Goal: Transaction & Acquisition: Purchase product/service

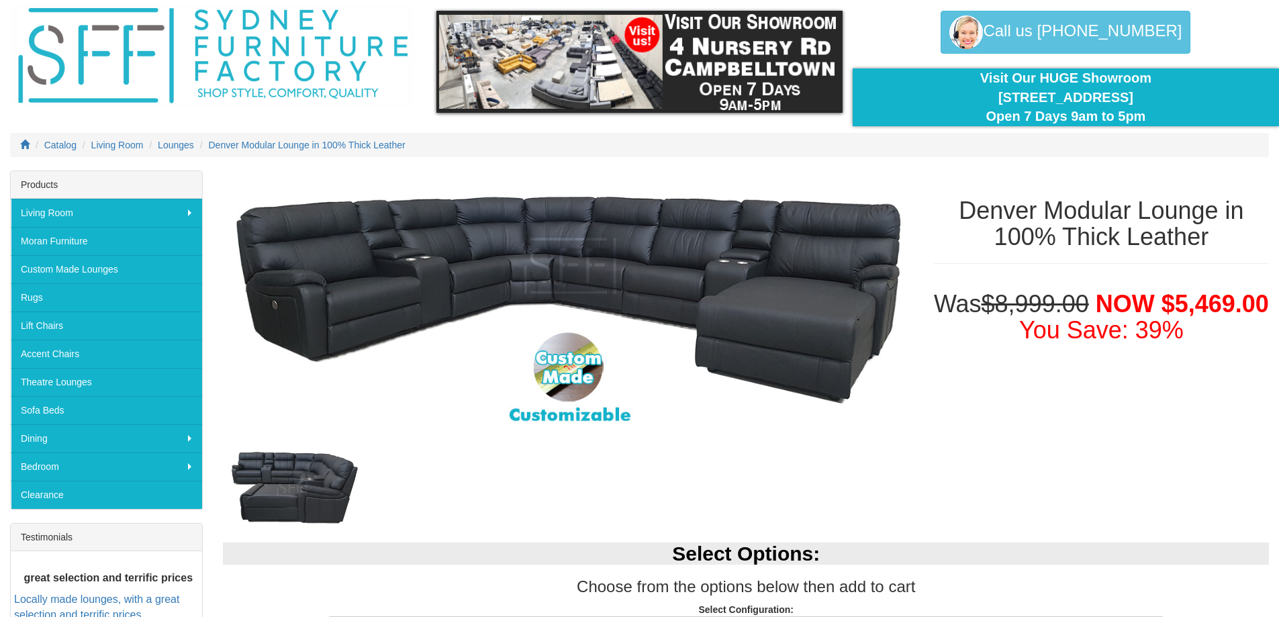
scroll to position [134, 0]
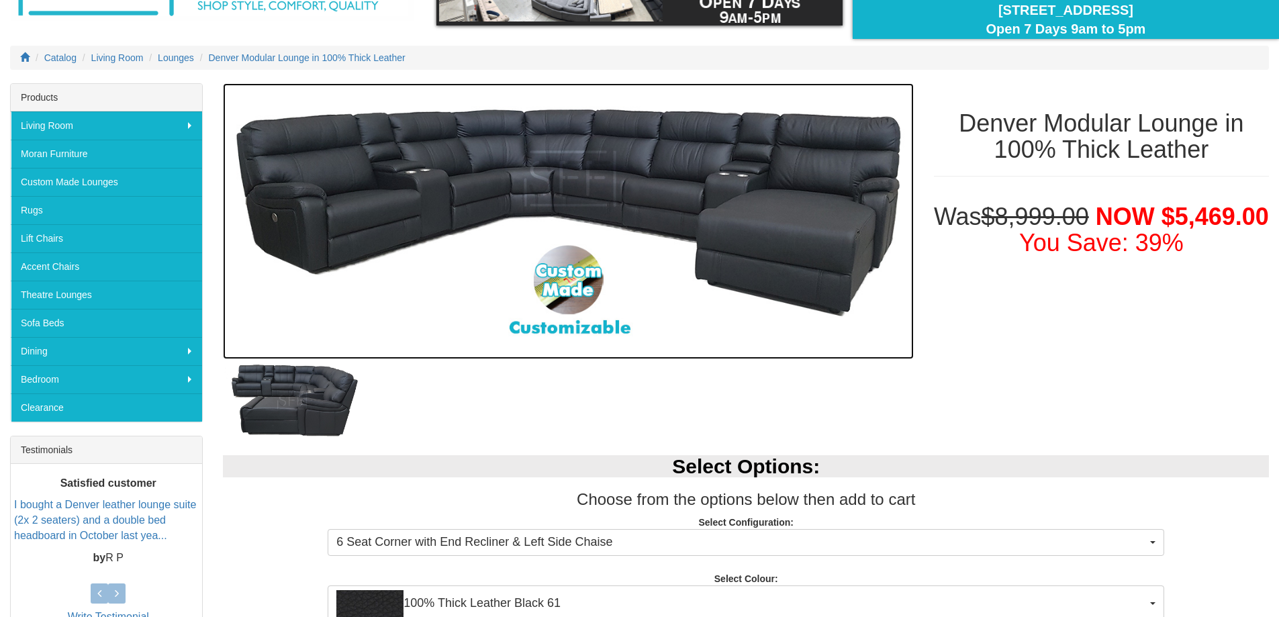
click at [576, 267] on img at bounding box center [568, 221] width 690 height 276
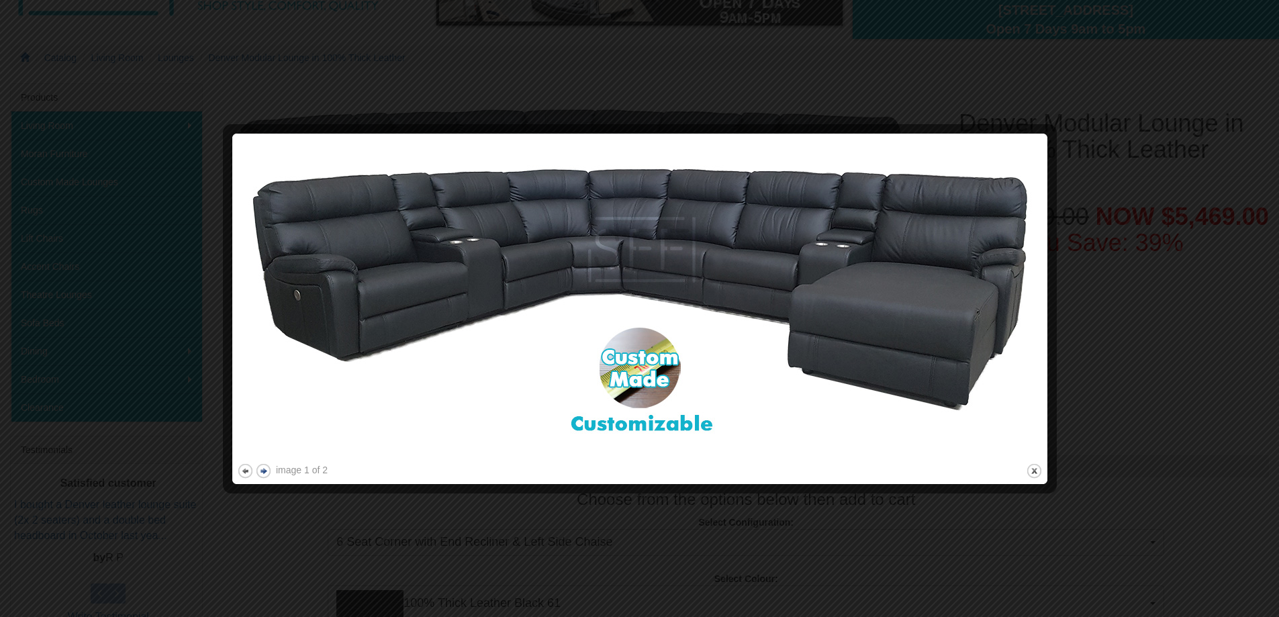
click at [260, 473] on button "next" at bounding box center [263, 470] width 17 height 17
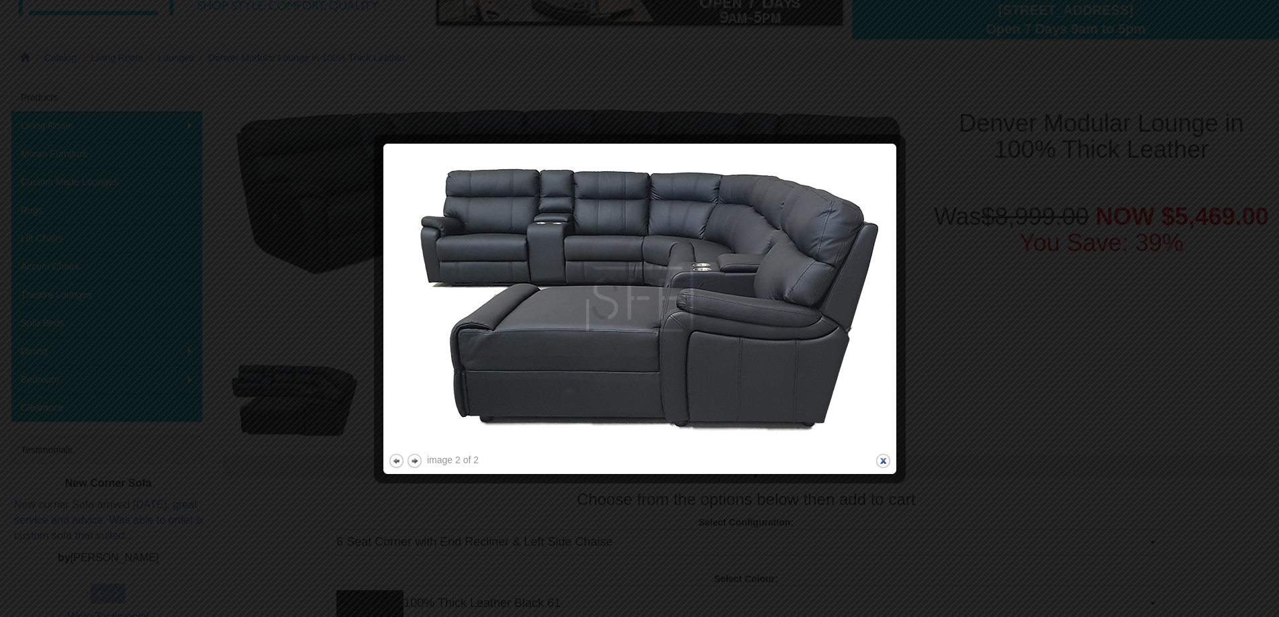
click at [884, 458] on button "close" at bounding box center [883, 460] width 17 height 17
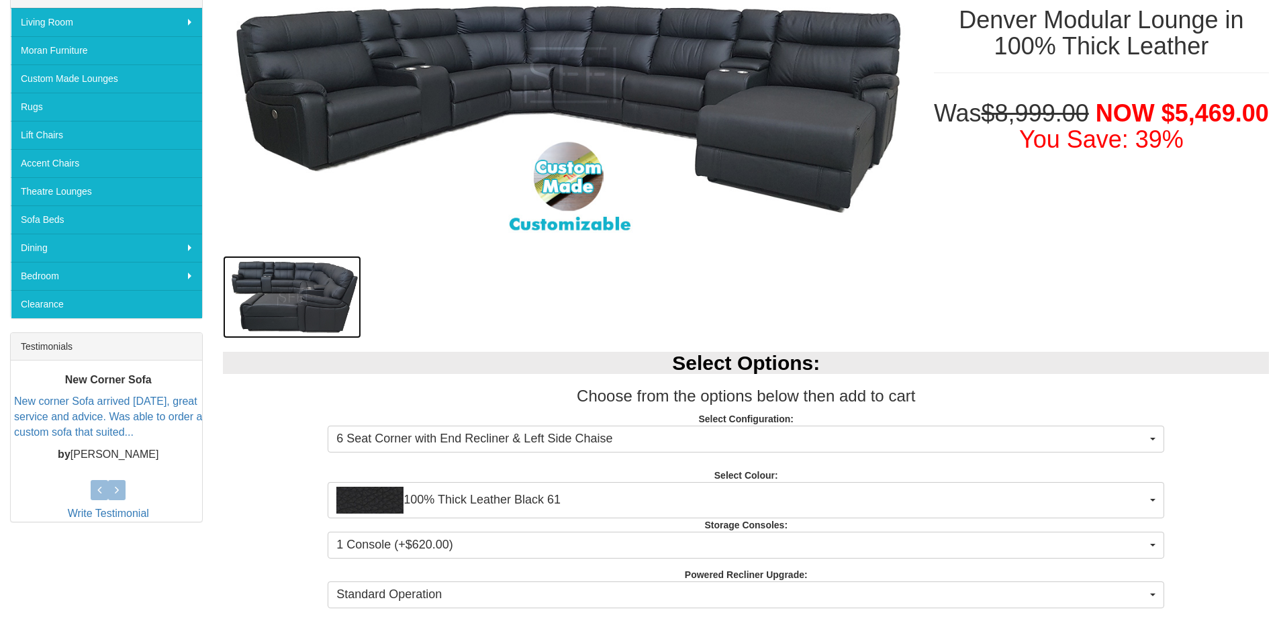
scroll to position [268, 0]
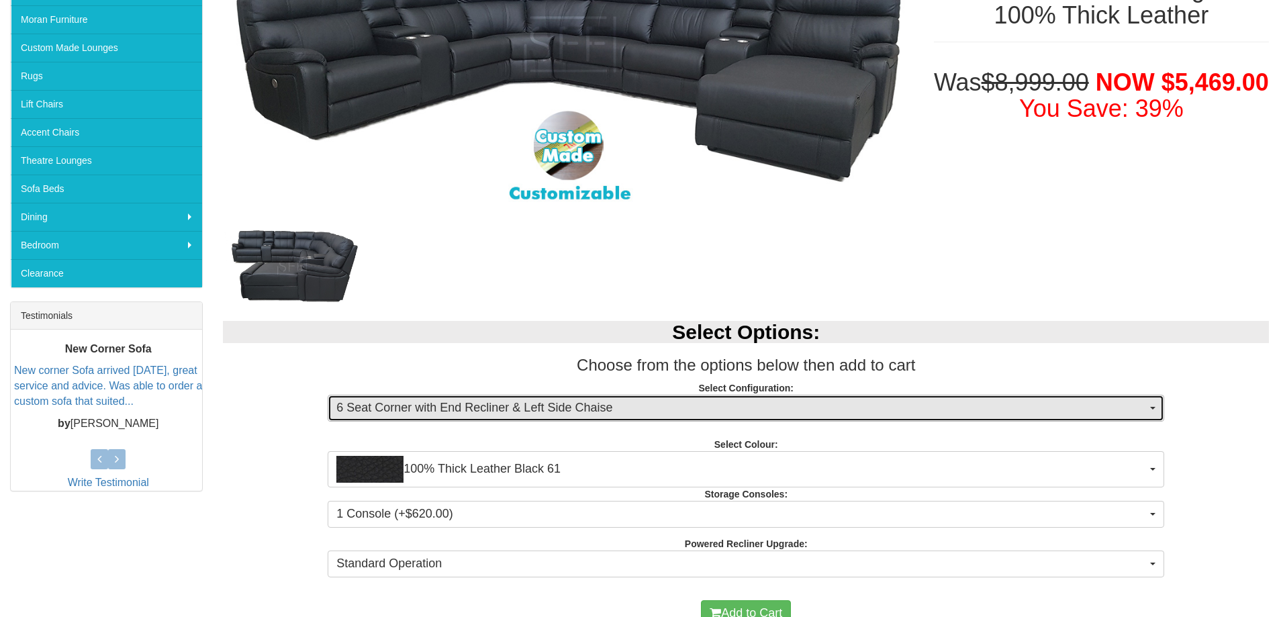
click at [547, 411] on span "6 Seat Corner with End Recliner & Left Side Chaise" at bounding box center [741, 407] width 810 height 17
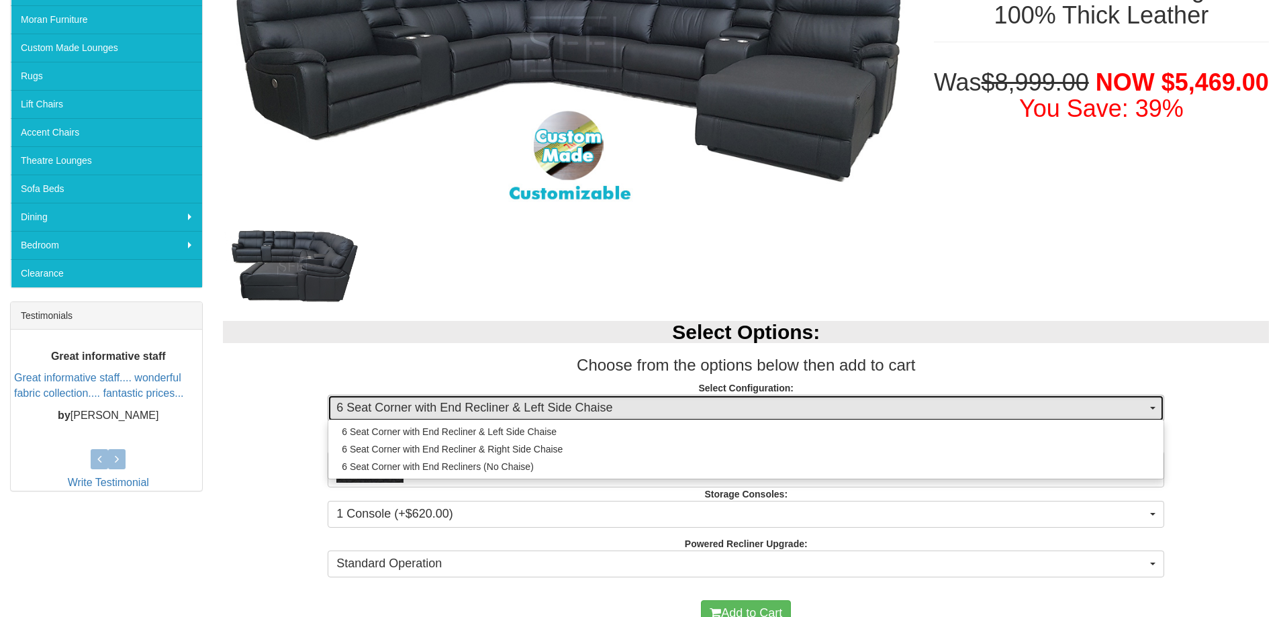
click at [548, 408] on span "6 Seat Corner with End Recliner & Left Side Chaise" at bounding box center [741, 407] width 810 height 17
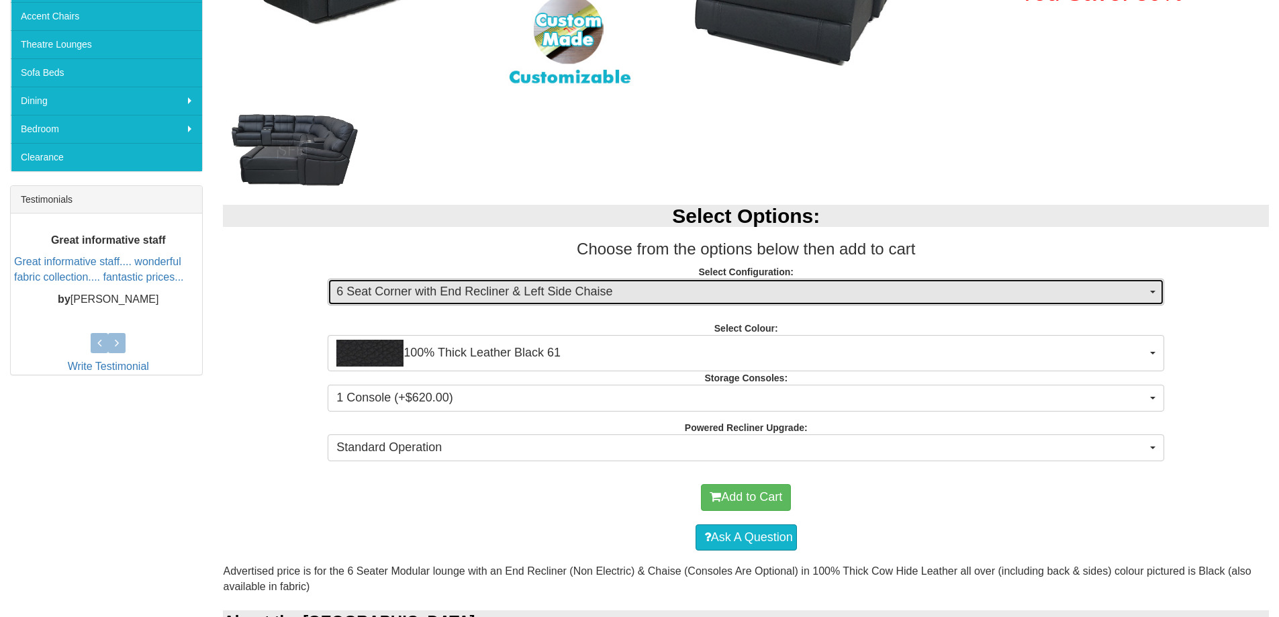
scroll to position [403, 0]
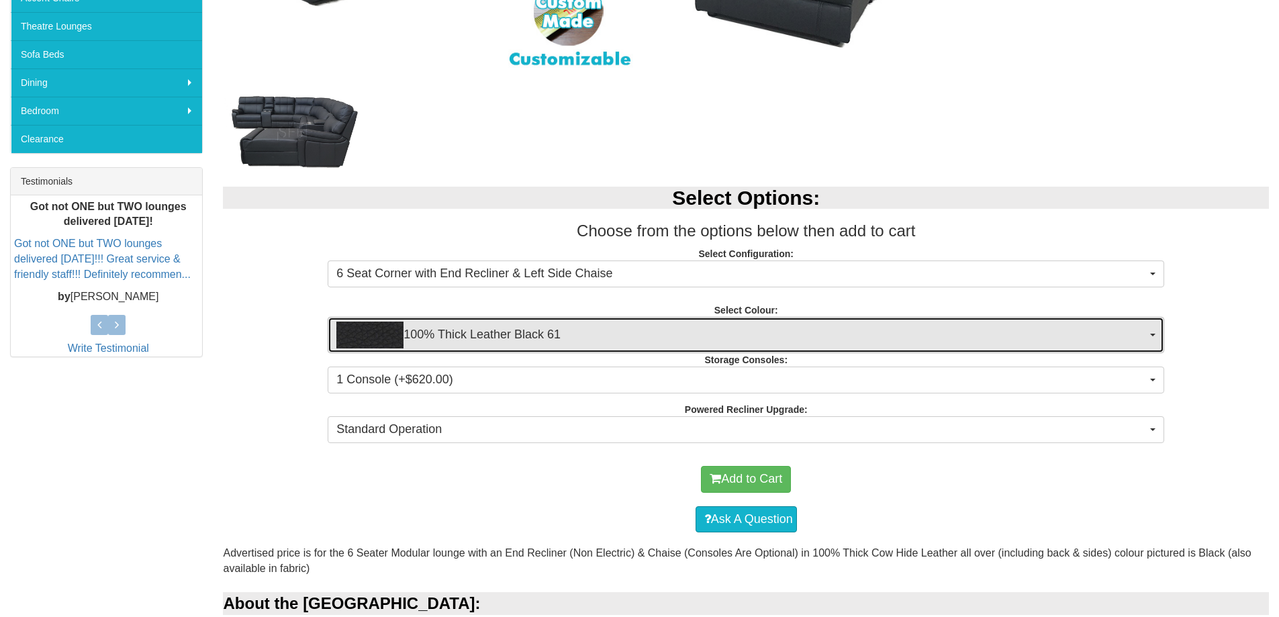
click at [481, 337] on span "100% Thick Leather Black 61" at bounding box center [741, 335] width 810 height 27
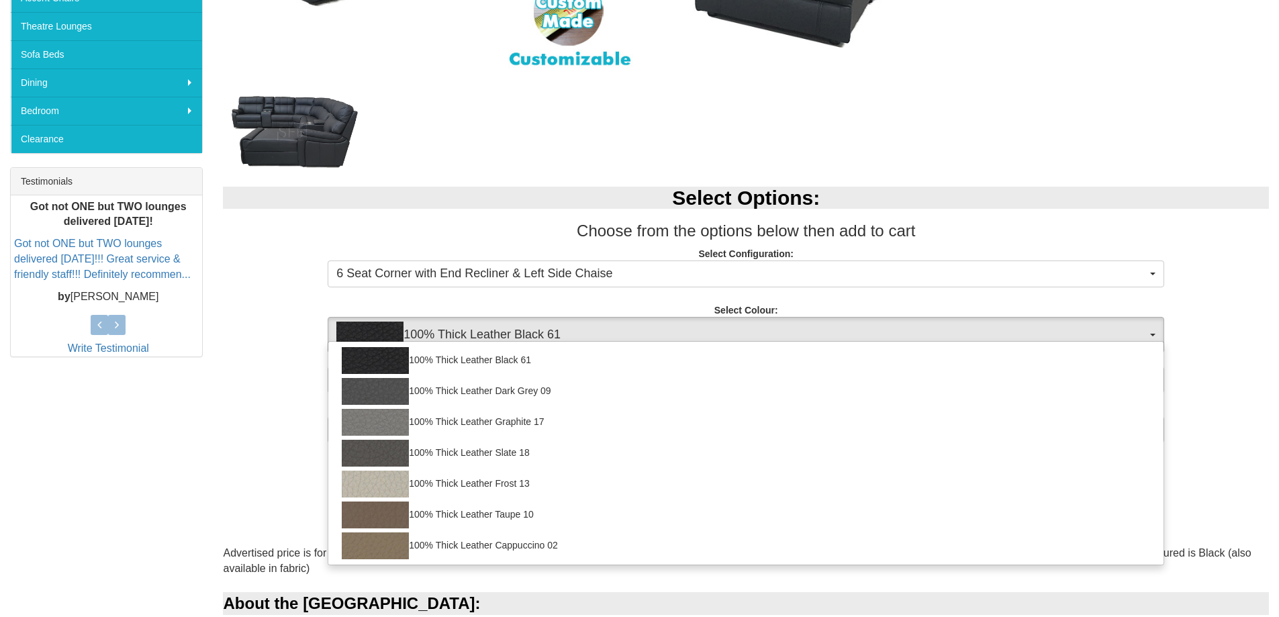
click at [577, 140] on div at bounding box center [568, 131] width 690 height 81
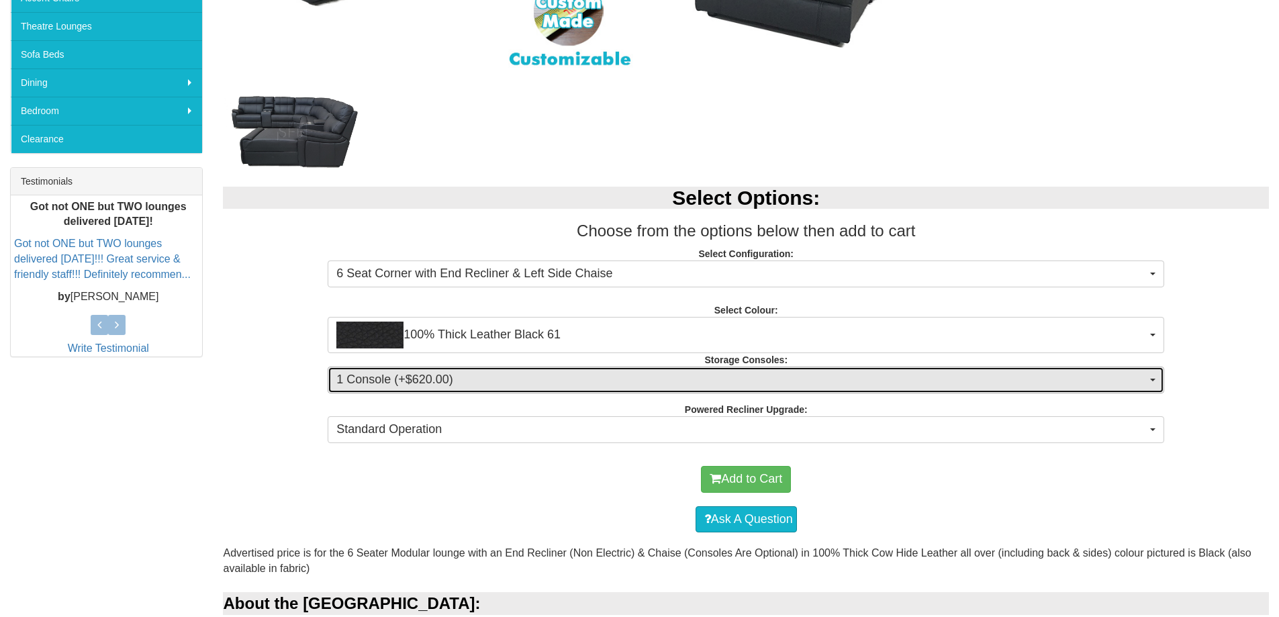
click at [463, 376] on span "1 Console (+$620.00)" at bounding box center [741, 379] width 810 height 17
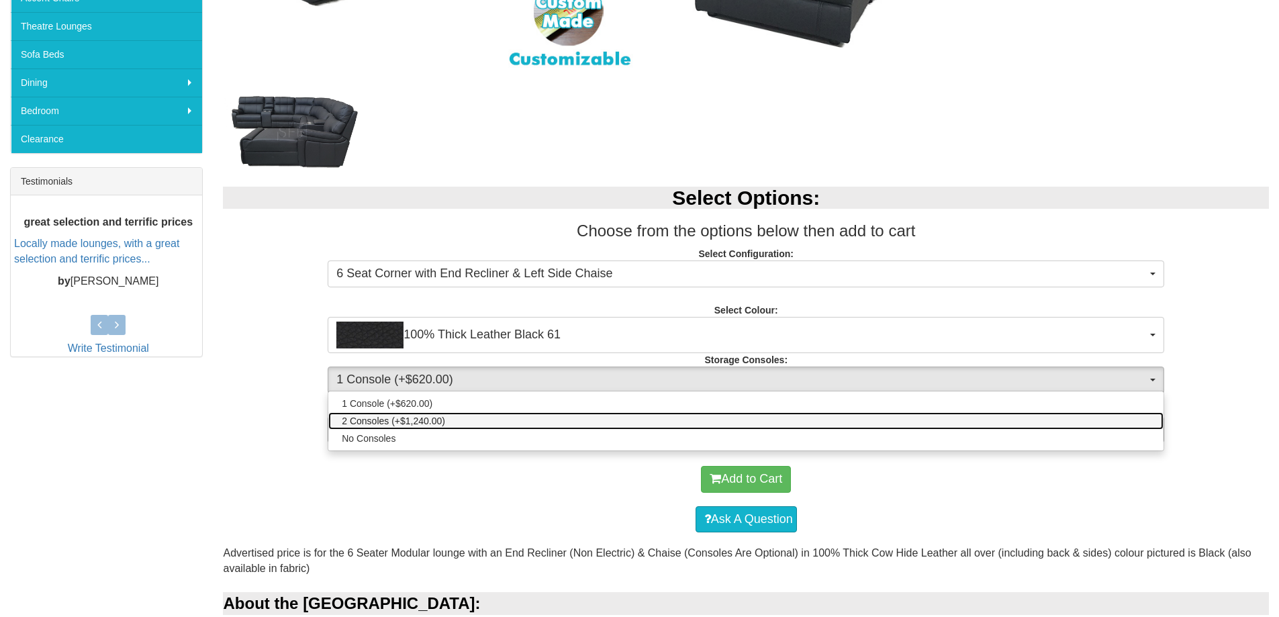
click at [423, 423] on span "2 Consoles (+$1,240.00)" at bounding box center [393, 420] width 103 height 13
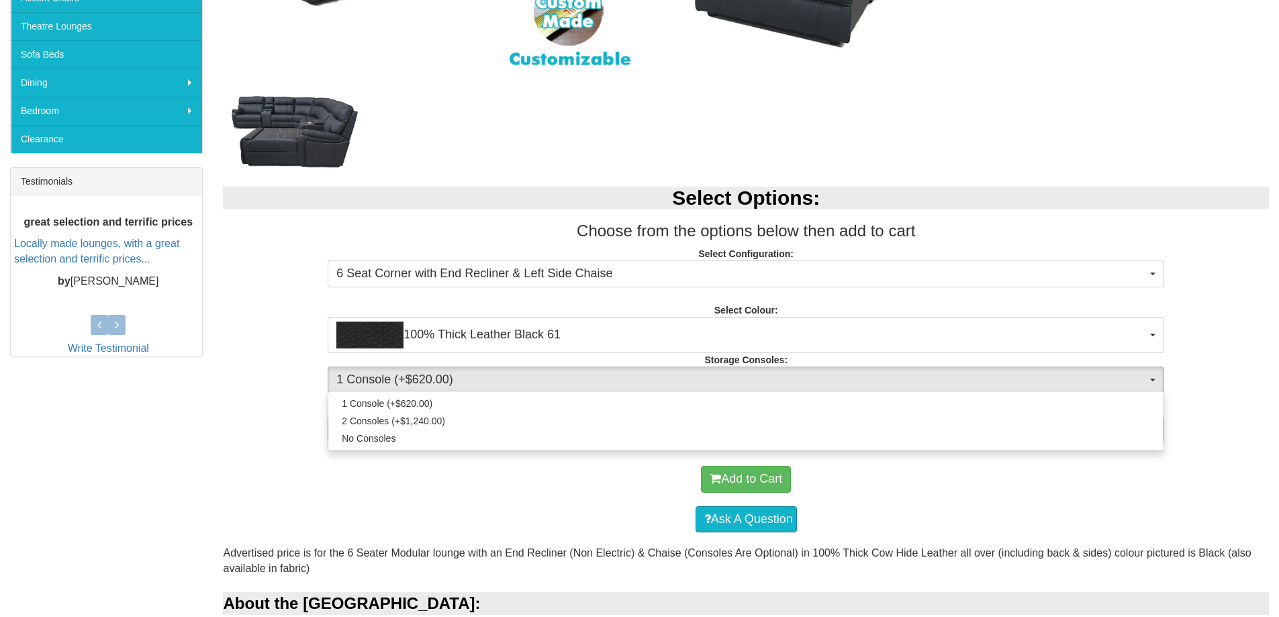
select select "1476"
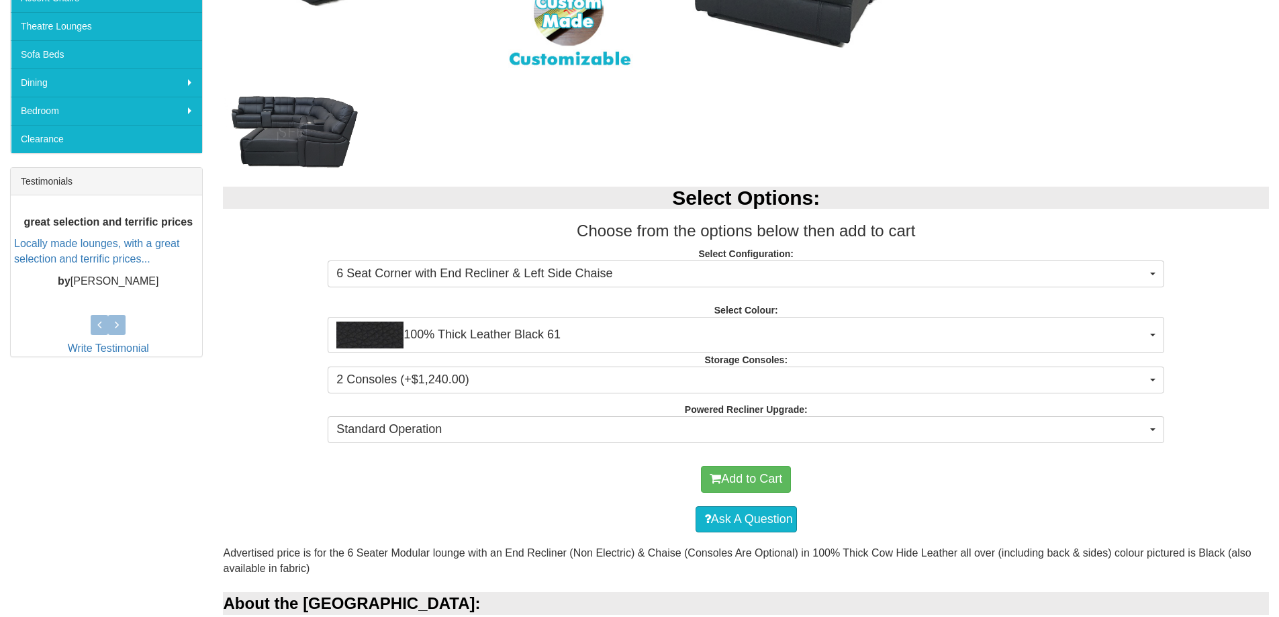
click at [528, 117] on div at bounding box center [568, 131] width 690 height 81
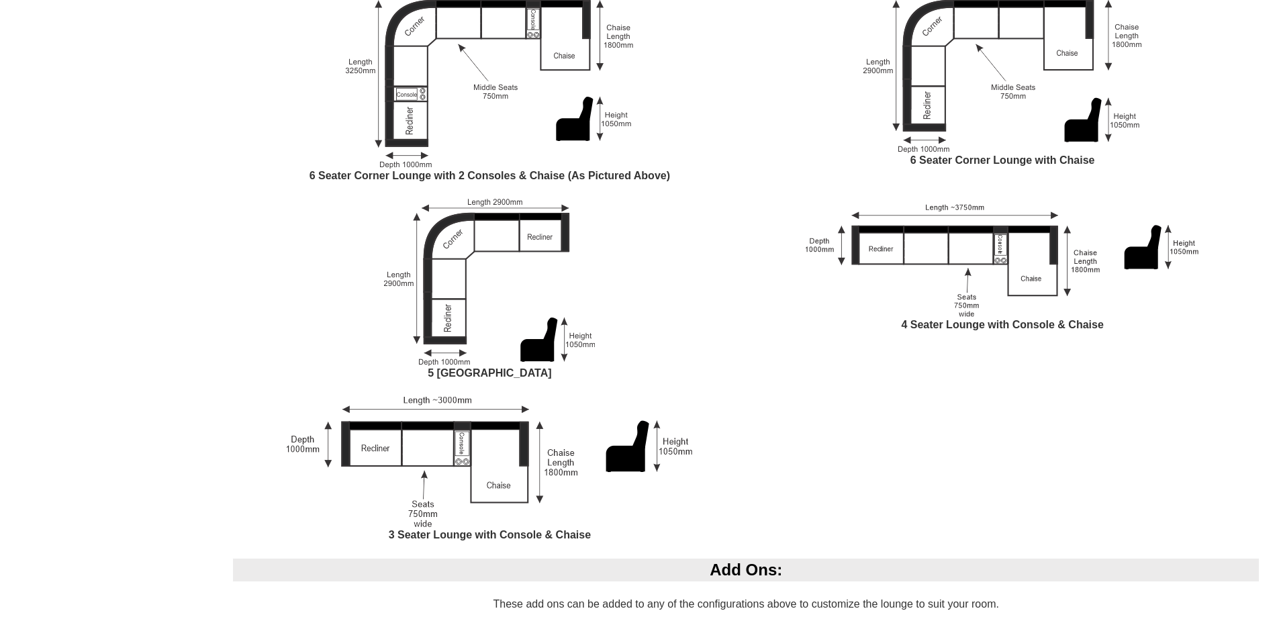
scroll to position [1141, 0]
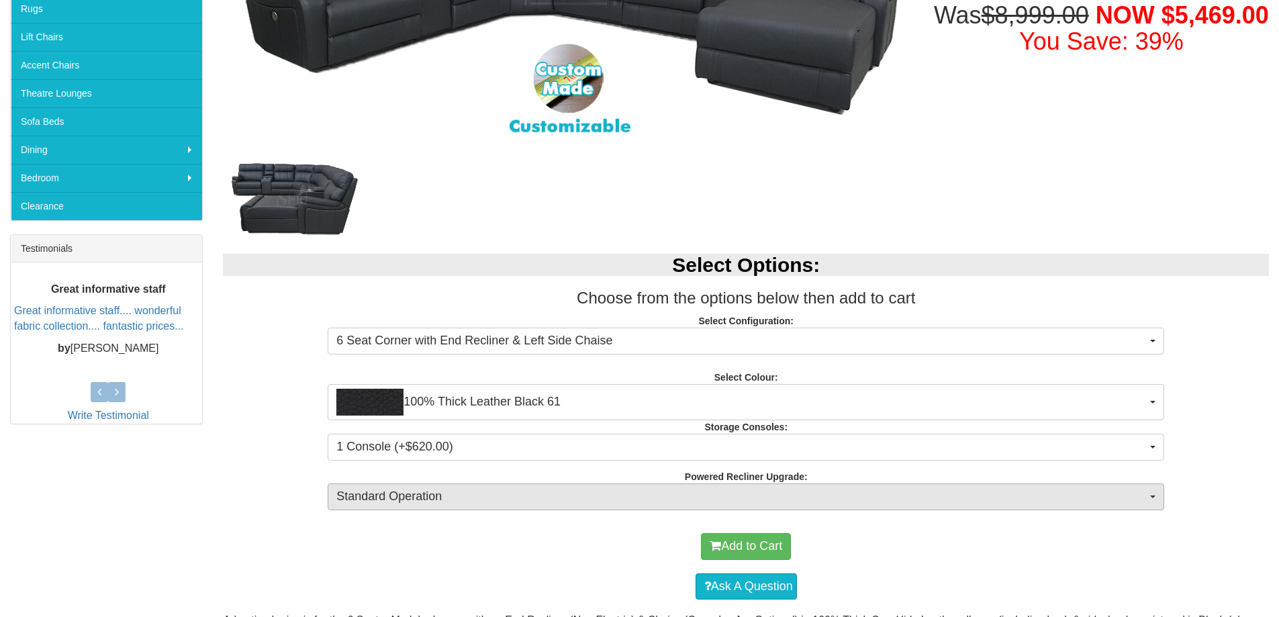
scroll to position [67, 0]
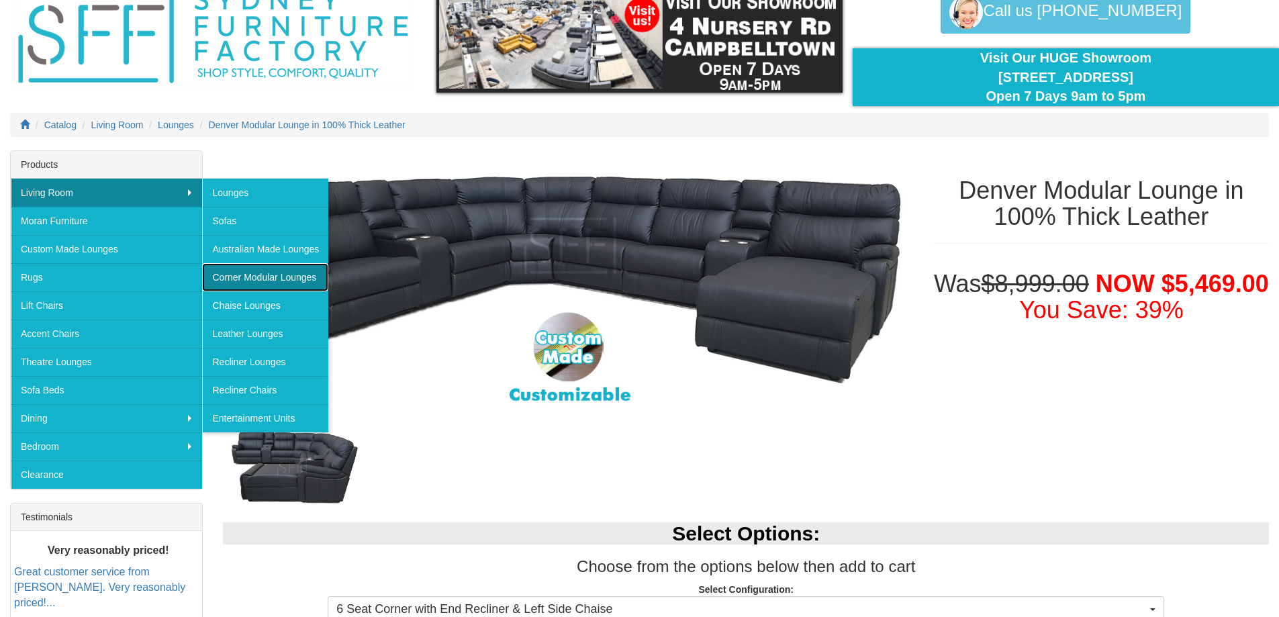
click at [256, 275] on link "Corner Modular Lounges" at bounding box center [265, 277] width 126 height 28
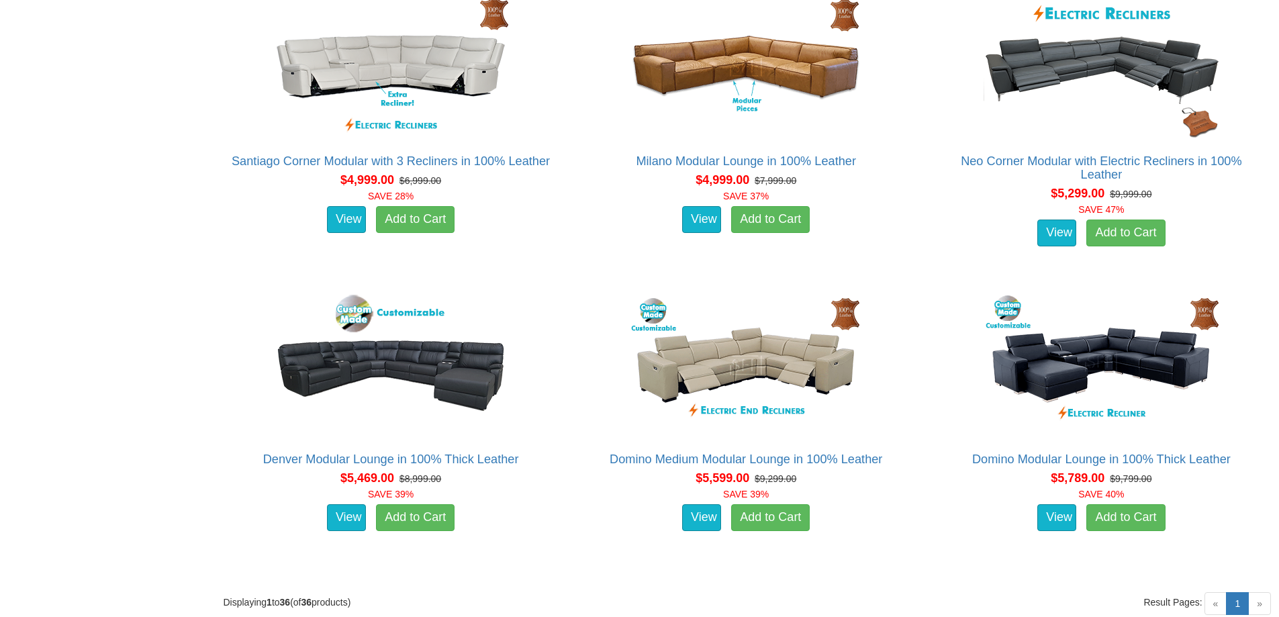
scroll to position [3960, 0]
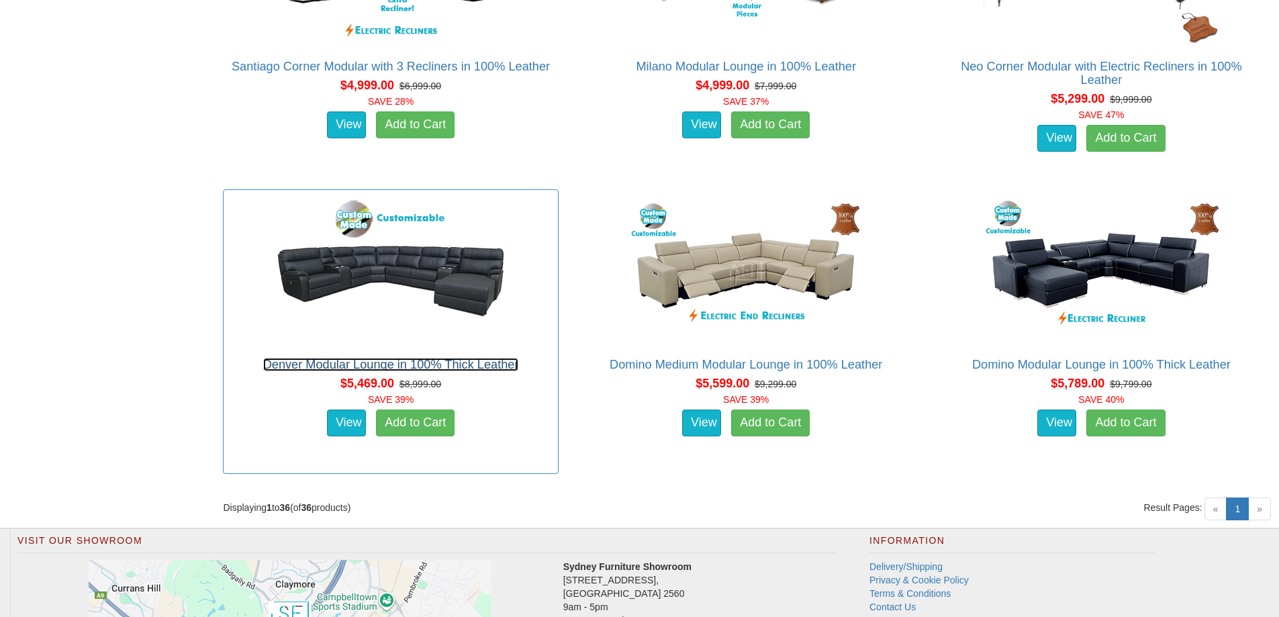
click at [480, 364] on link "Denver Modular Lounge in 100% Thick Leather" at bounding box center [391, 364] width 256 height 13
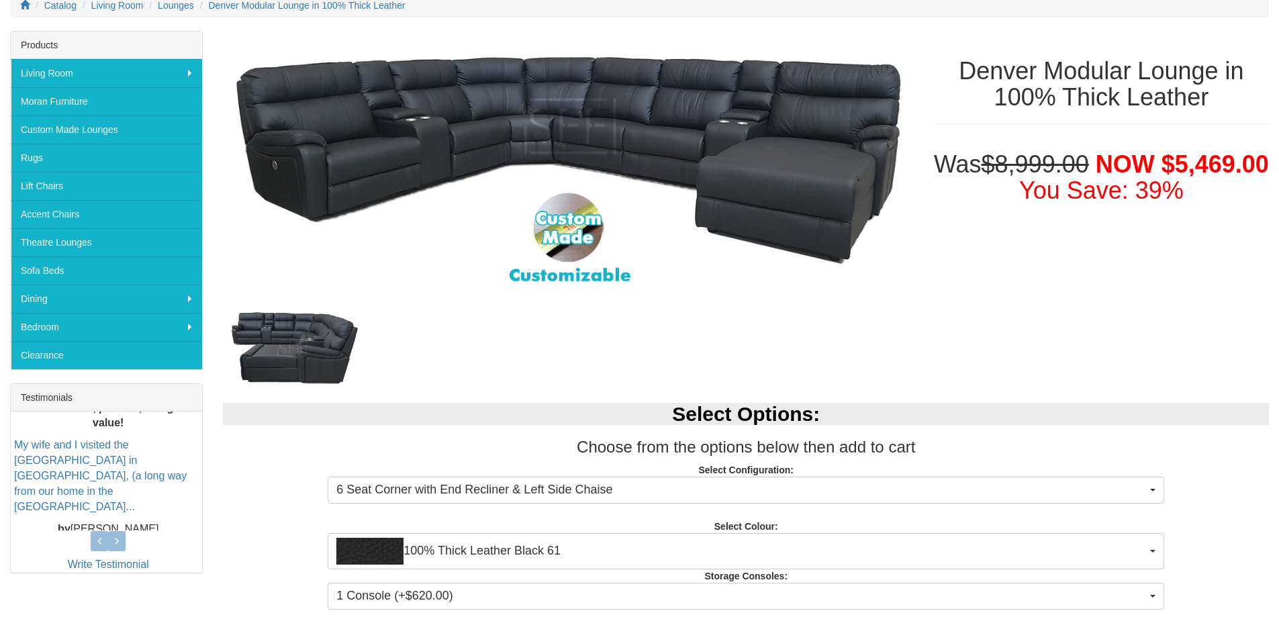
scroll to position [268, 0]
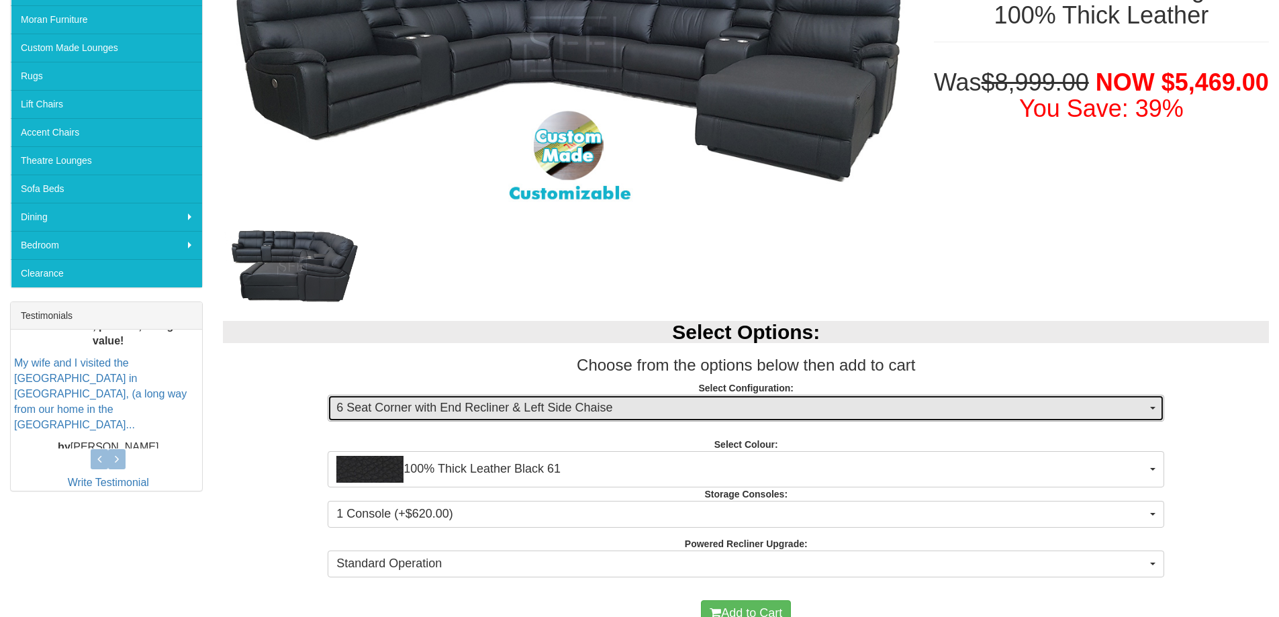
click at [440, 410] on span "6 Seat Corner with End Recliner & Left Side Chaise" at bounding box center [741, 407] width 810 height 17
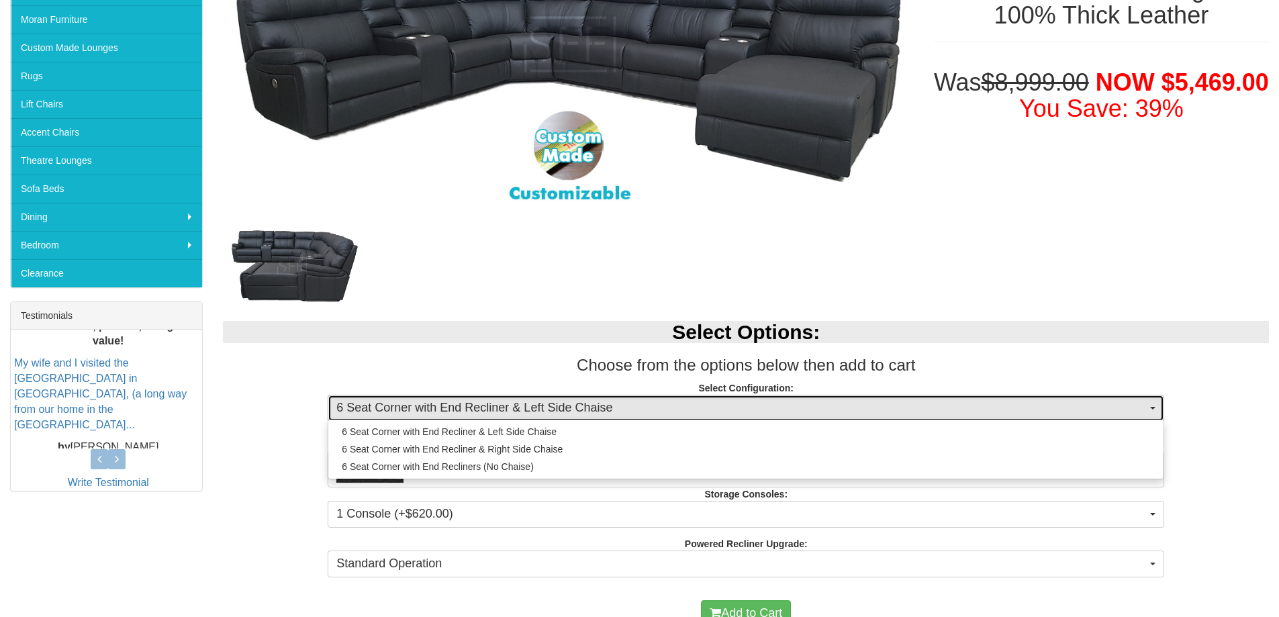
click at [440, 410] on span "6 Seat Corner with End Recliner & Left Side Chaise" at bounding box center [741, 407] width 810 height 17
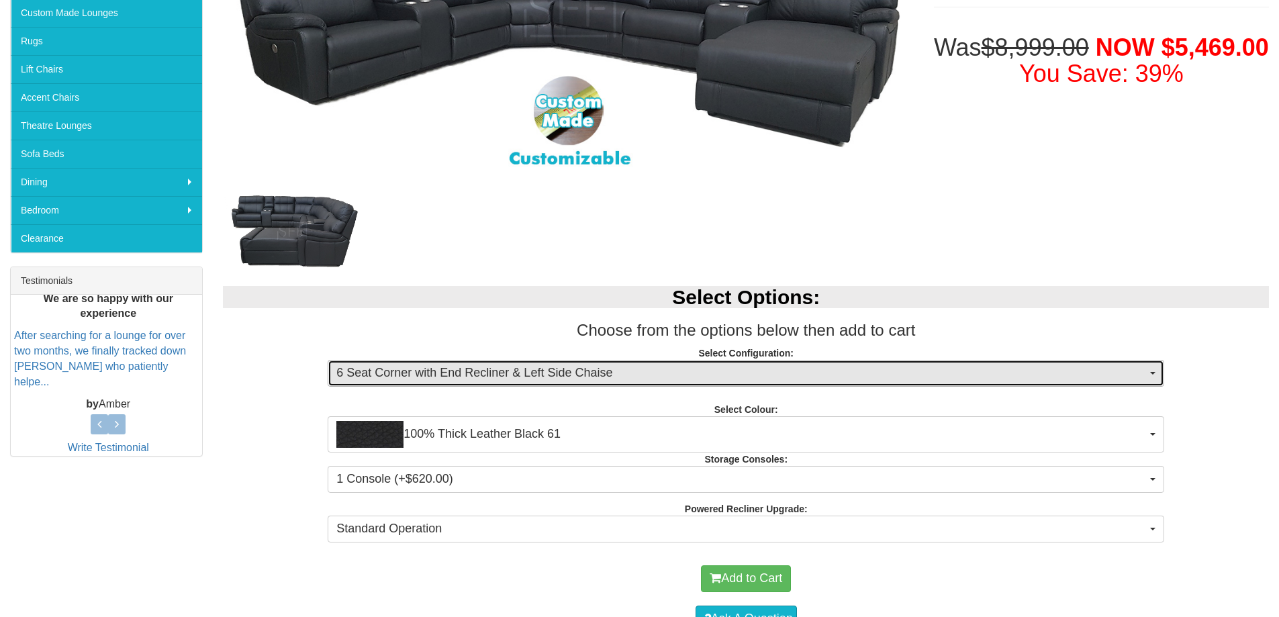
scroll to position [336, 0]
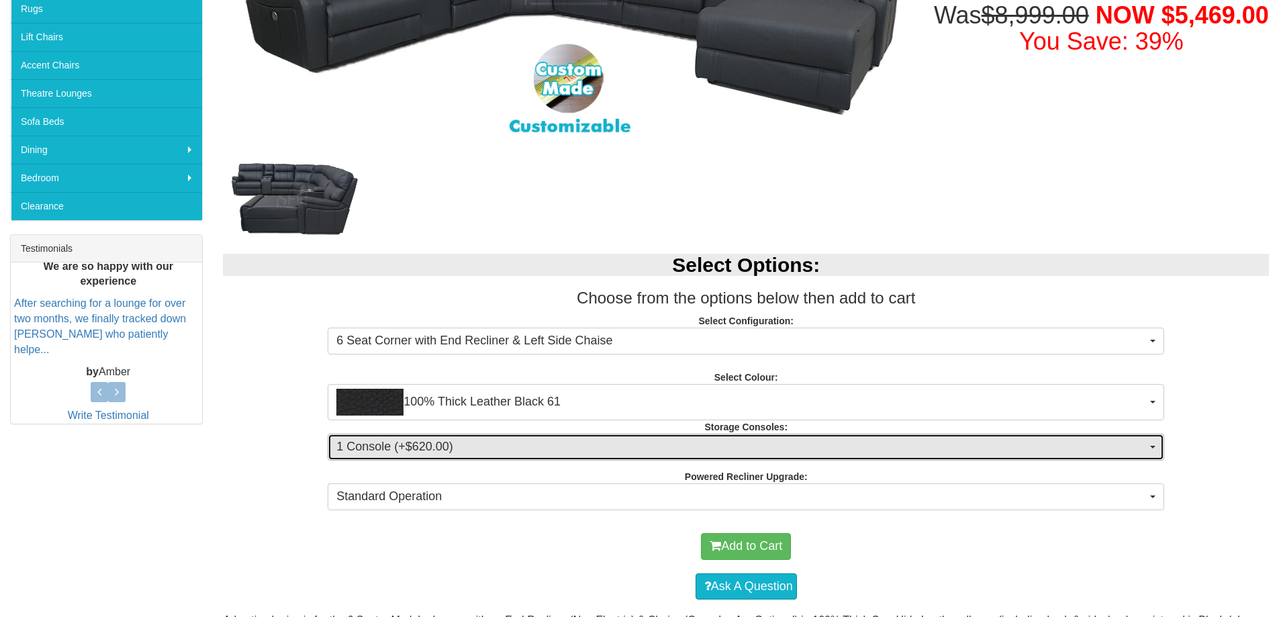
click at [426, 446] on span "1 Console (+$620.00)" at bounding box center [741, 446] width 810 height 17
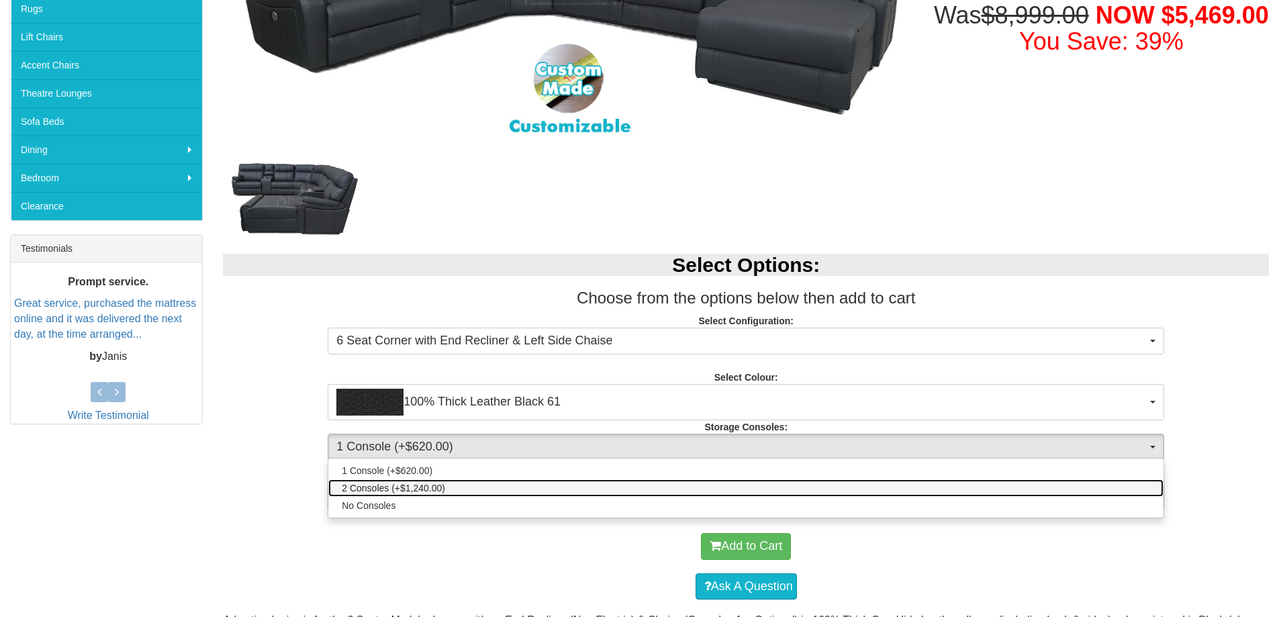
click at [397, 487] on span "2 Consoles (+$1,240.00)" at bounding box center [393, 487] width 103 height 13
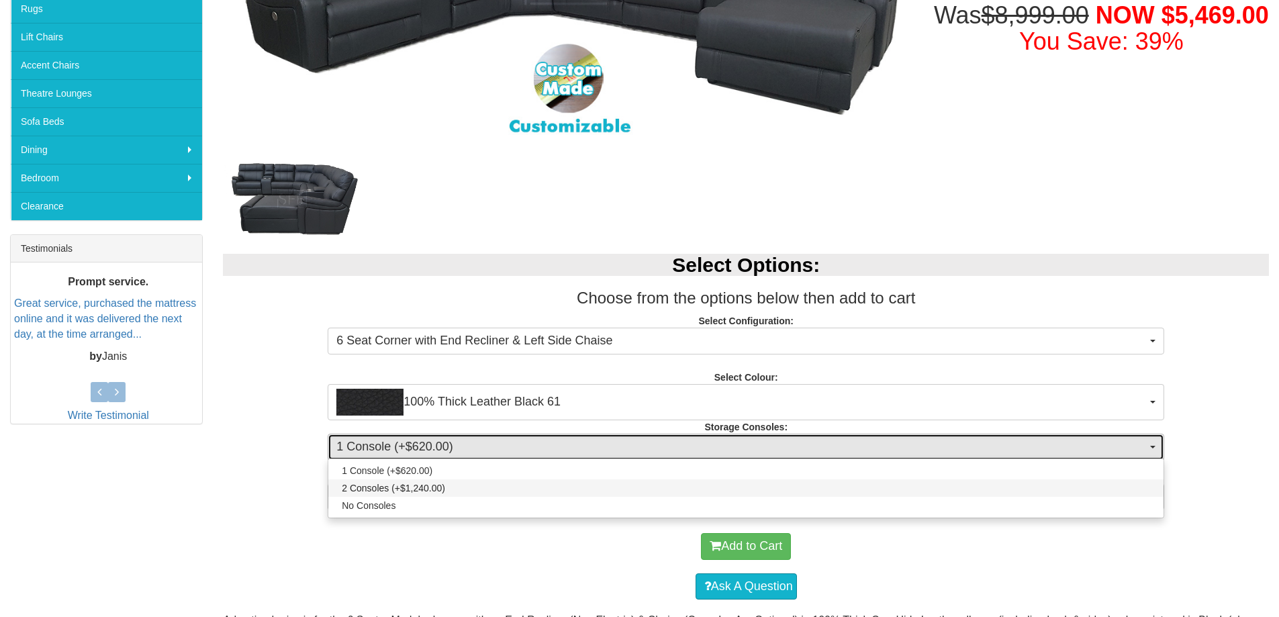
select select "1476"
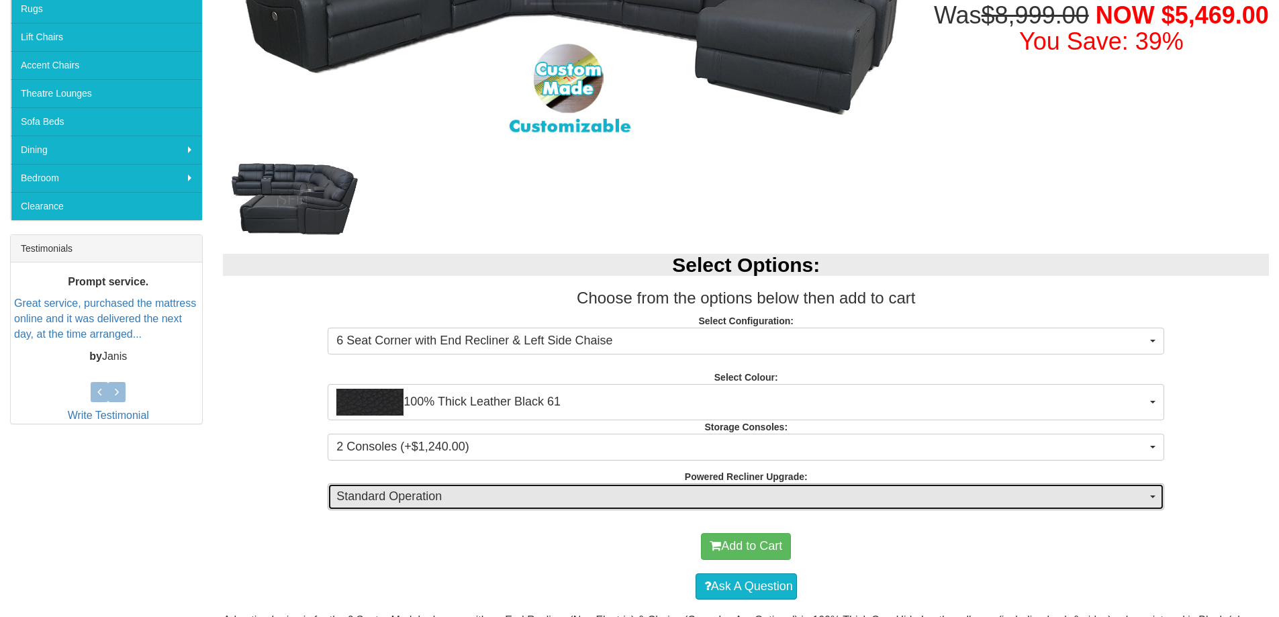
click at [410, 498] on span "Standard Operation" at bounding box center [741, 496] width 810 height 17
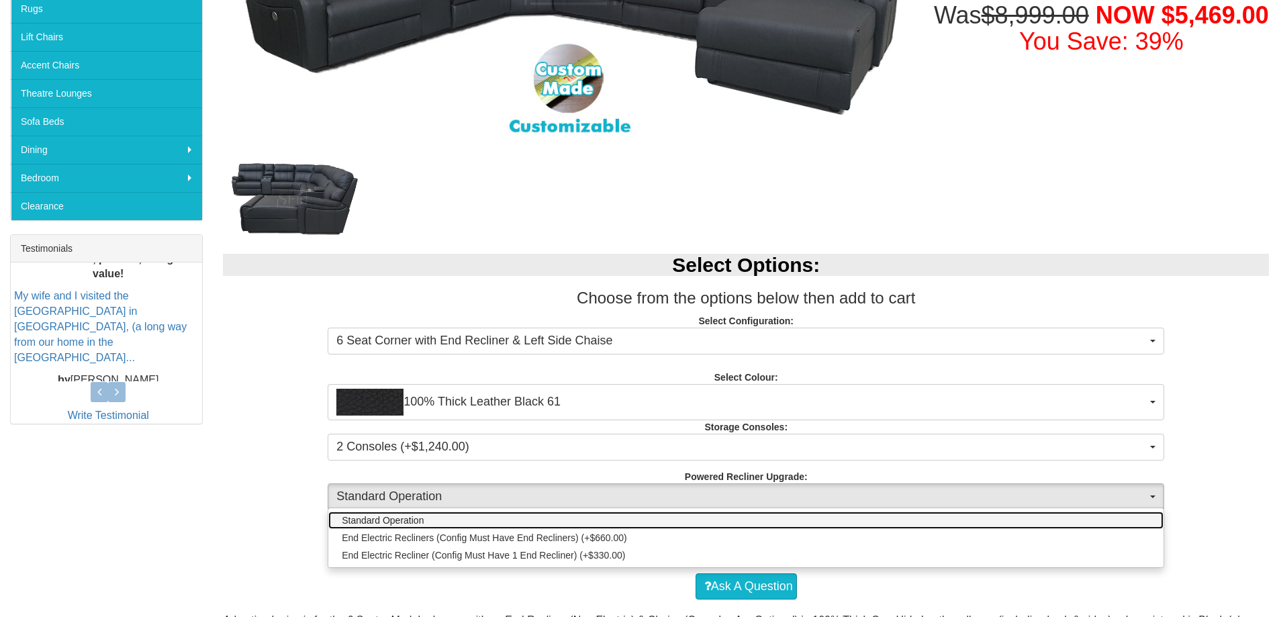
click at [400, 517] on span "Standard Operation" at bounding box center [383, 519] width 82 height 13
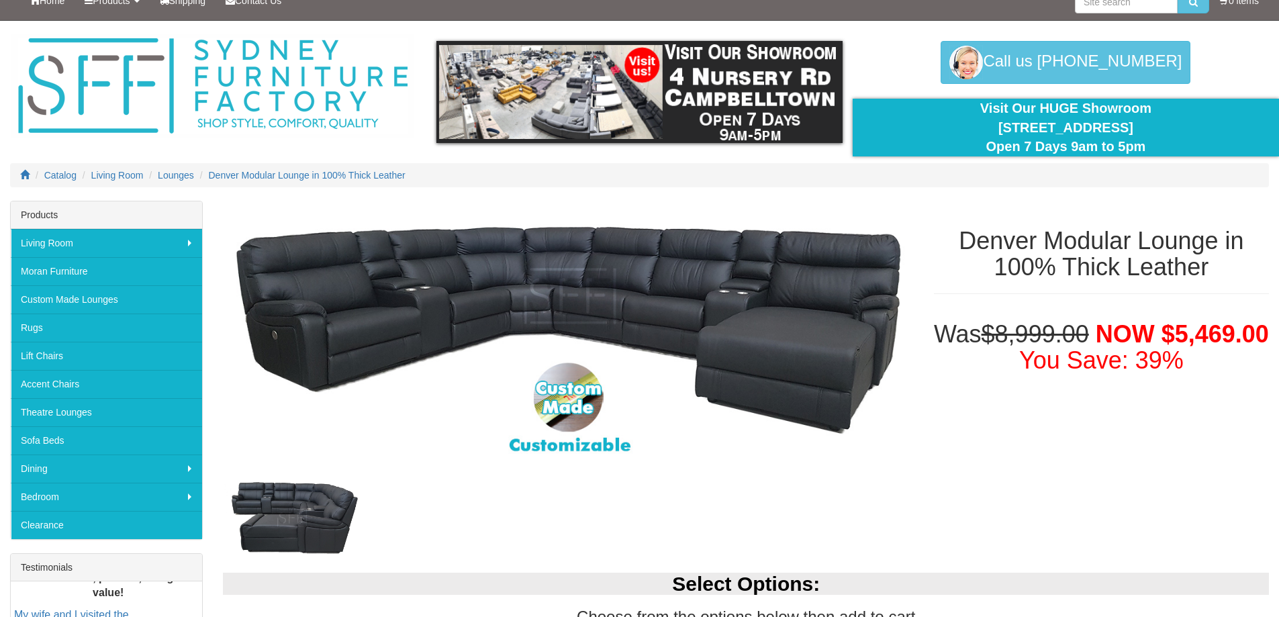
scroll to position [0, 0]
